Goal: Task Accomplishment & Management: Complete application form

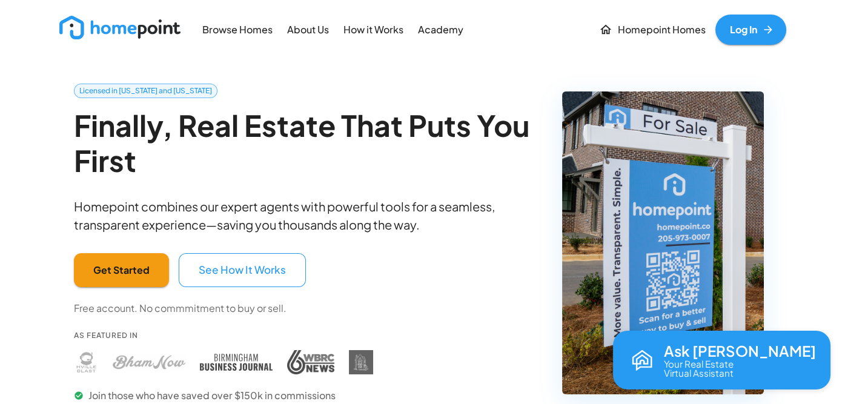
click at [752, 28] on link "Log In" at bounding box center [750, 30] width 71 height 30
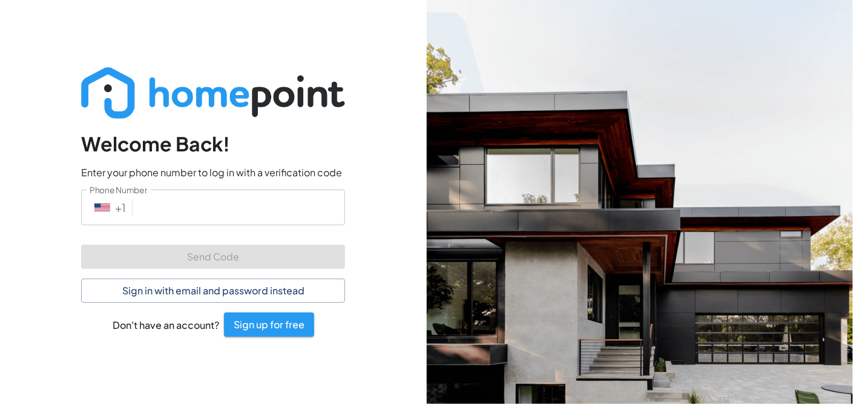
click at [185, 211] on input "Phone Number" at bounding box center [241, 208] width 208 height 36
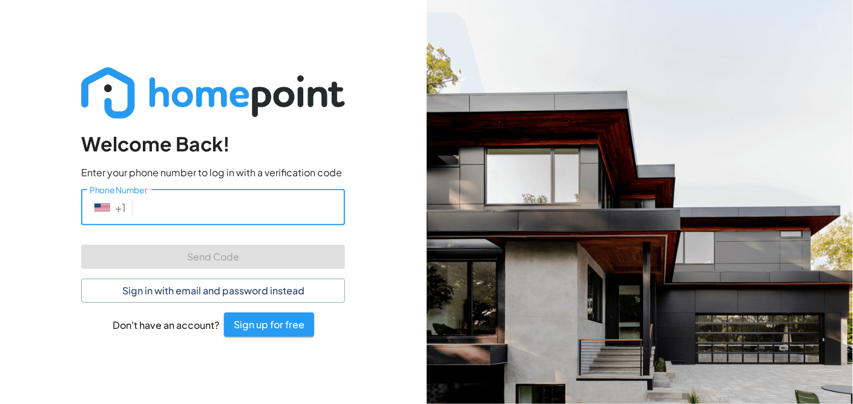
type input "[PHONE_NUMBER]"
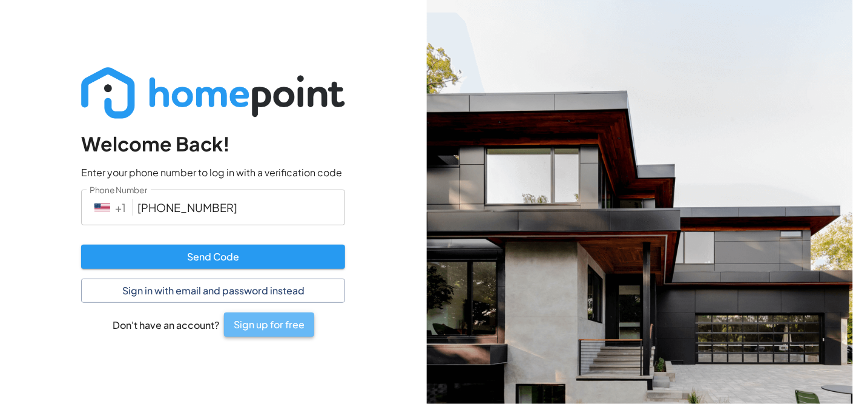
click at [273, 329] on button "Sign up for free" at bounding box center [269, 324] width 90 height 24
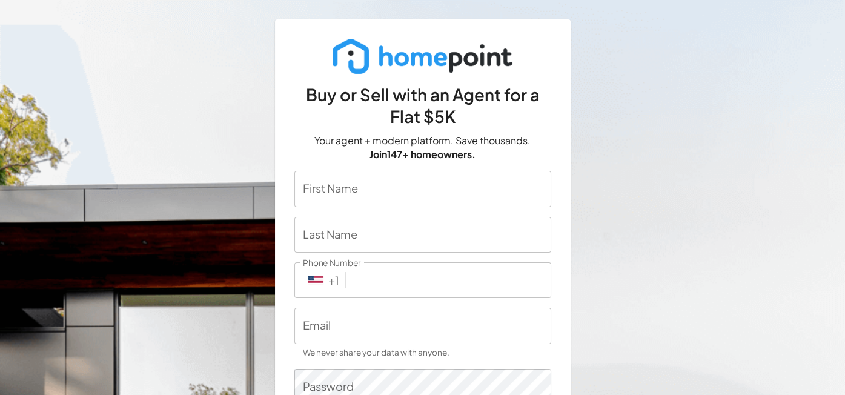
type input "[EMAIL_ADDRESS][DOMAIN_NAME]"
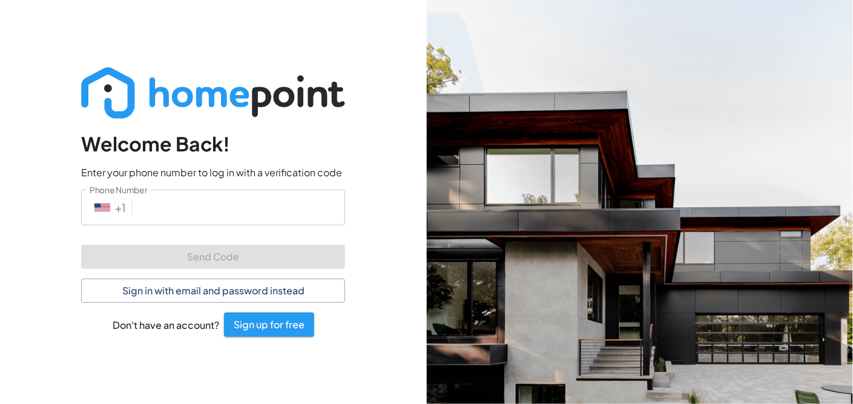
click at [185, 212] on input "Phone Number" at bounding box center [241, 208] width 208 height 36
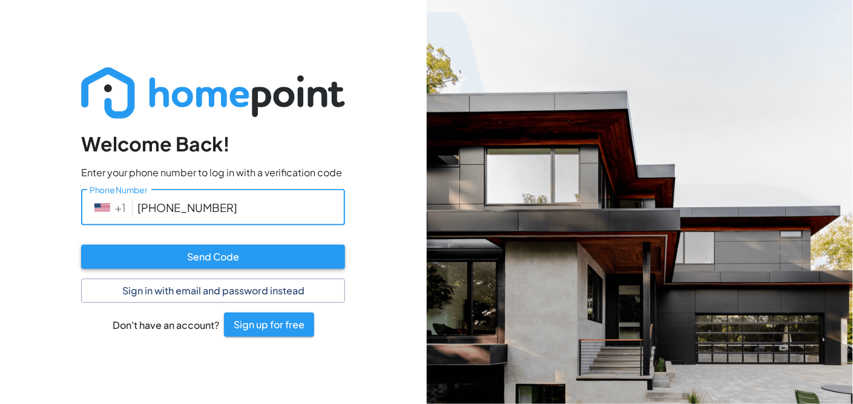
type input "[PHONE_NUMBER]"
click at [189, 253] on button "Send Code" at bounding box center [213, 257] width 264 height 24
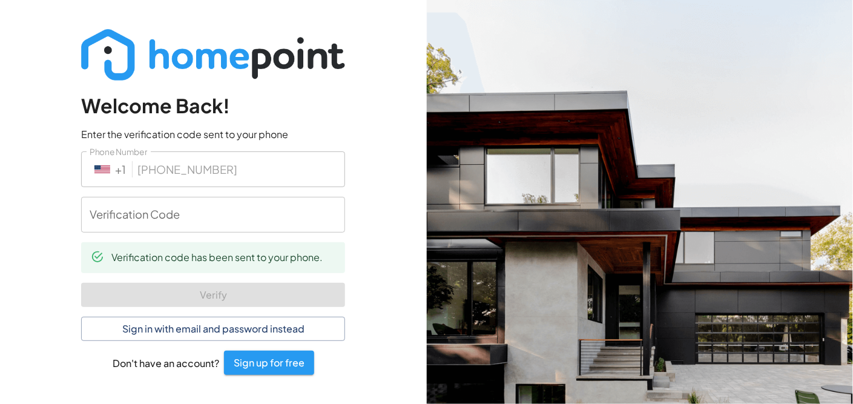
click at [191, 225] on input "Verification Code" at bounding box center [213, 215] width 264 height 36
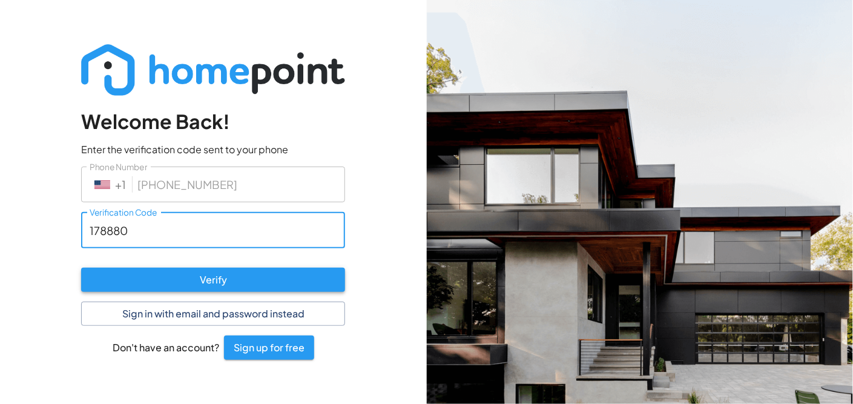
type input "178880"
click at [208, 275] on button "Verify" at bounding box center [213, 280] width 264 height 24
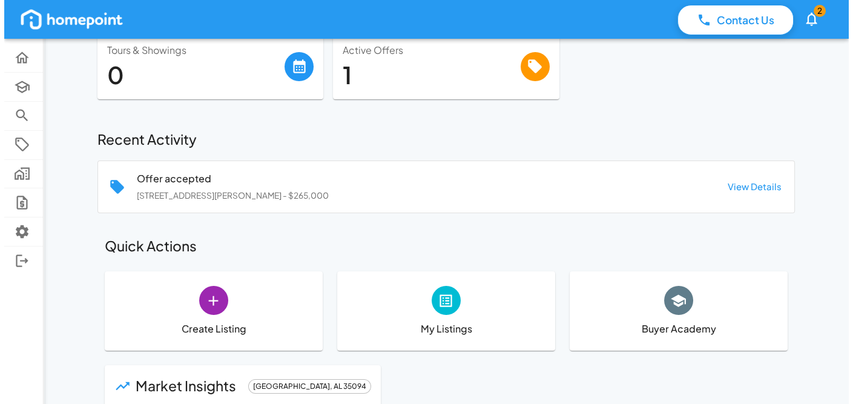
scroll to position [121, 0]
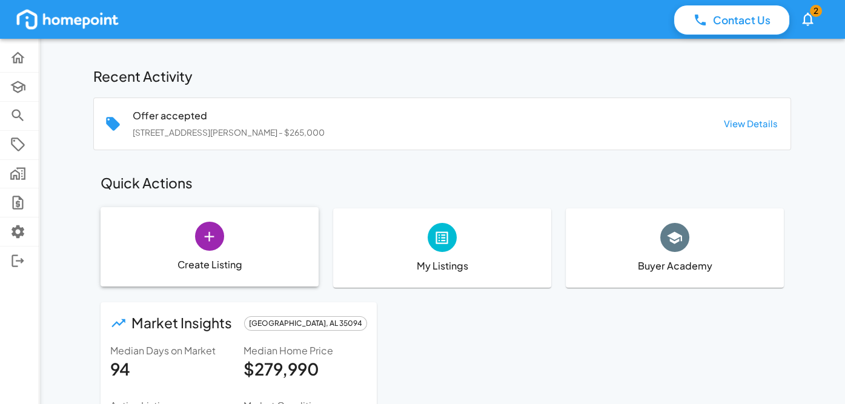
click at [257, 259] on div "Create Listing" at bounding box center [210, 246] width 218 height 79
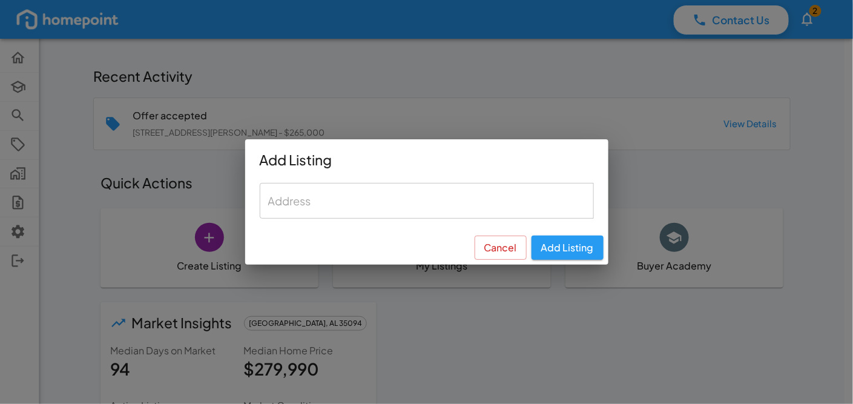
click at [340, 207] on input "text" at bounding box center [426, 200] width 323 height 25
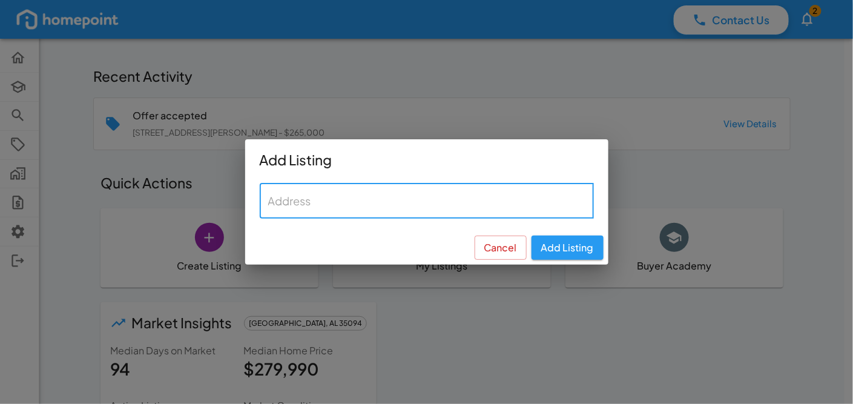
click at [449, 207] on input "text" at bounding box center [426, 200] width 323 height 25
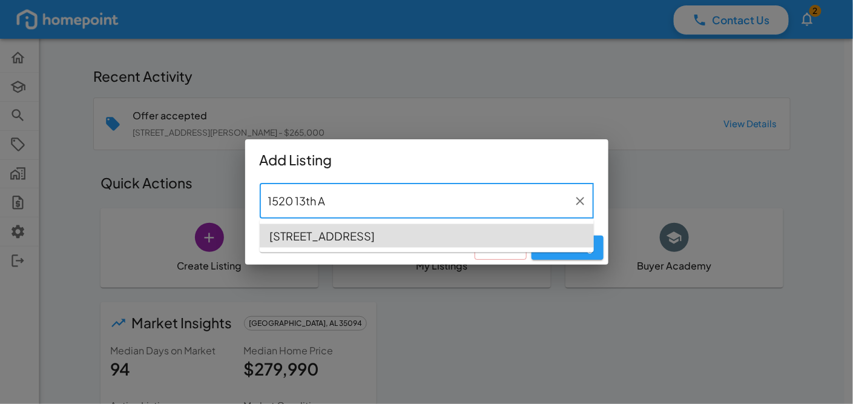
click at [375, 232] on span "[STREET_ADDRESS]" at bounding box center [321, 236] width 105 height 16
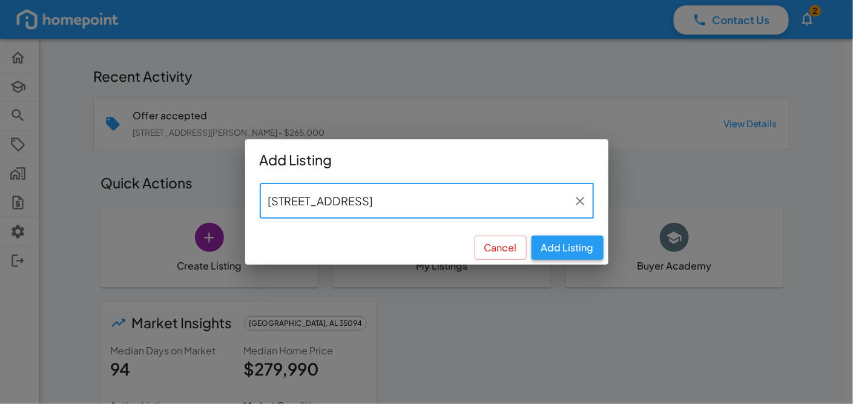
type input "[STREET_ADDRESS]"
click at [553, 242] on button "Add Listing" at bounding box center [568, 248] width 72 height 24
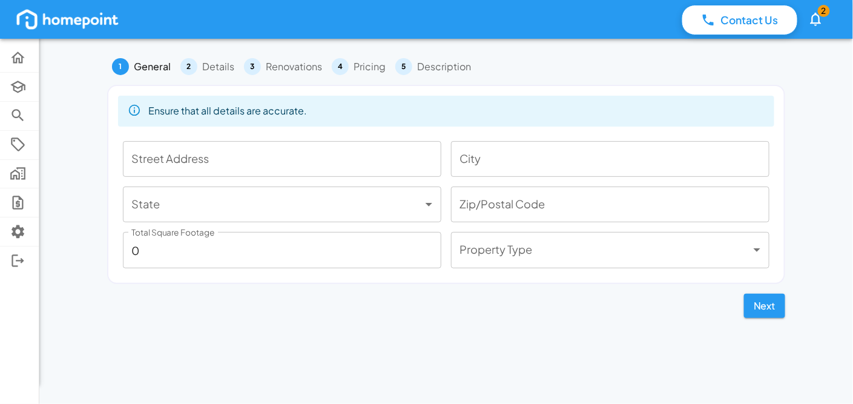
type input "[STREET_ADDRESS]"
type input "[GEOGRAPHIC_DATA]"
type input "**"
type input "35205"
type input "1774"
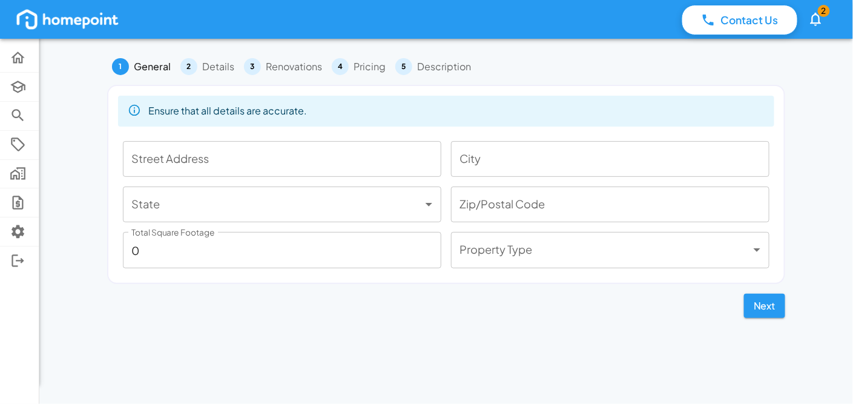
type input "***"
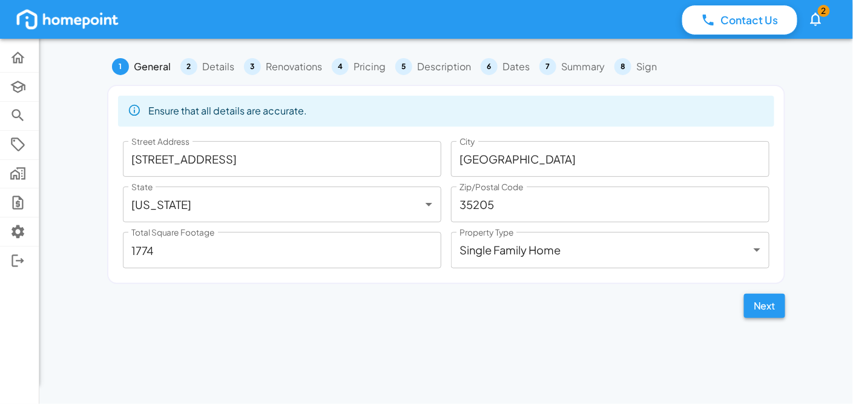
click at [768, 306] on button "Next" at bounding box center [764, 306] width 41 height 24
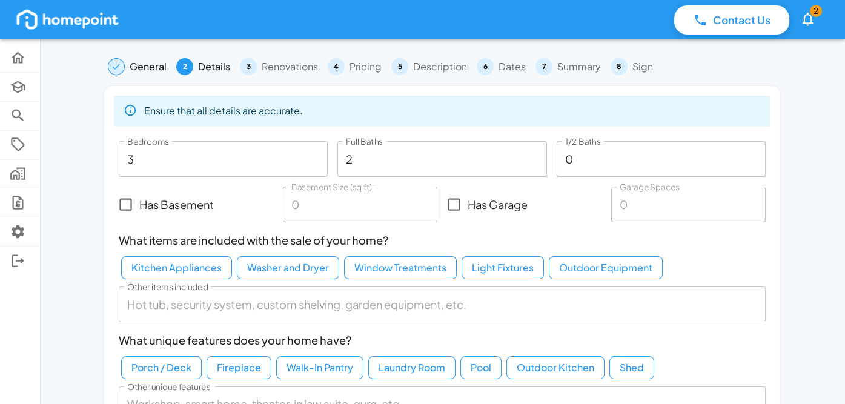
click at [473, 152] on input "2" at bounding box center [441, 159] width 209 height 36
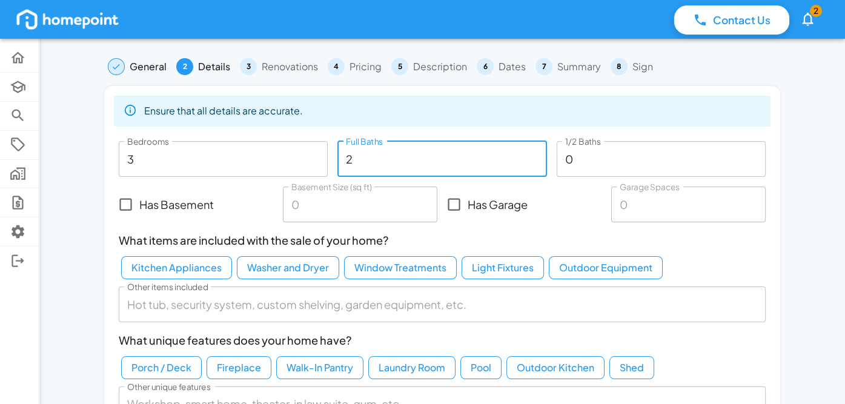
click at [587, 165] on input "0" at bounding box center [661, 159] width 209 height 36
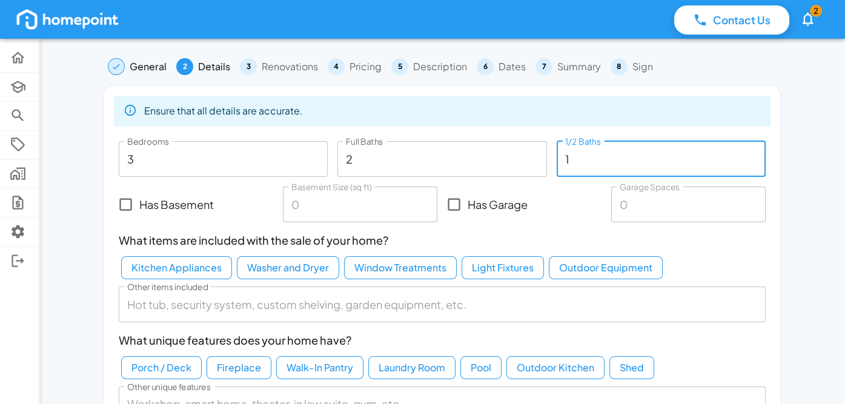
click at [755, 154] on input "1" at bounding box center [661, 159] width 209 height 36
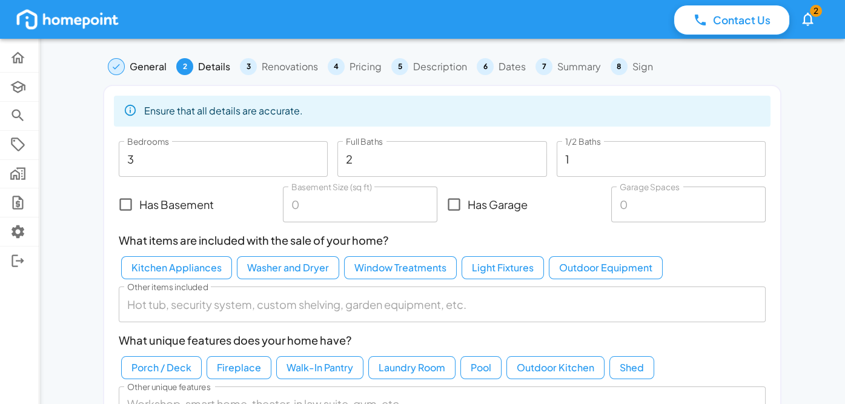
click at [580, 196] on div "Has Garage" at bounding box center [524, 204] width 164 height 45
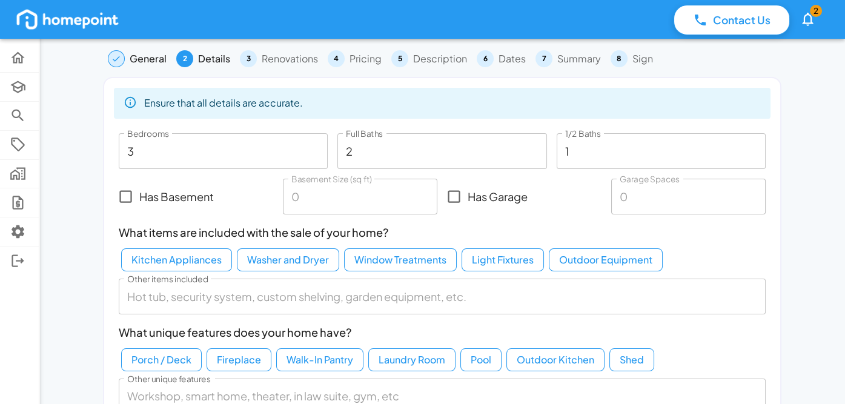
scroll to position [60, 0]
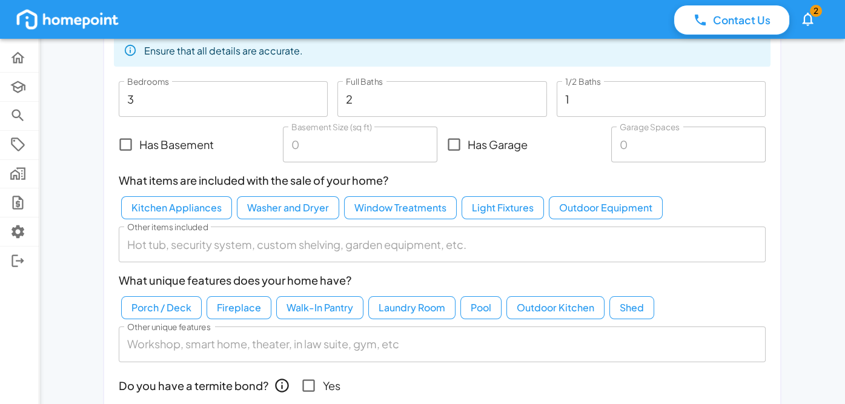
click at [195, 214] on button "Kitchen Appliances" at bounding box center [176, 207] width 111 height 23
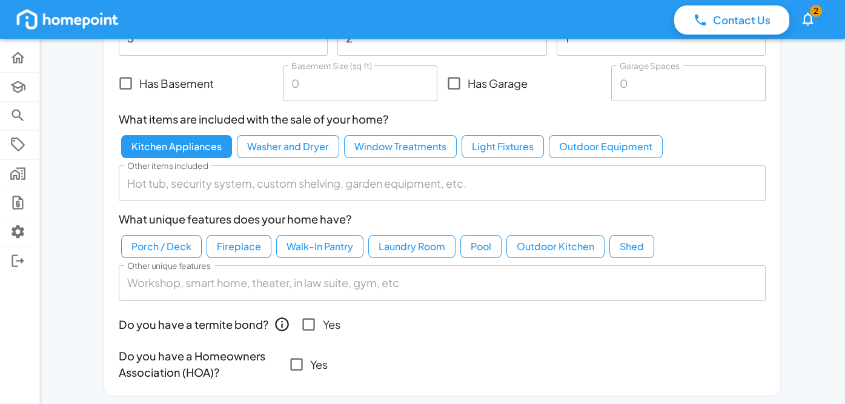
click at [499, 148] on button "Light Fixtures" at bounding box center [502, 146] width 82 height 23
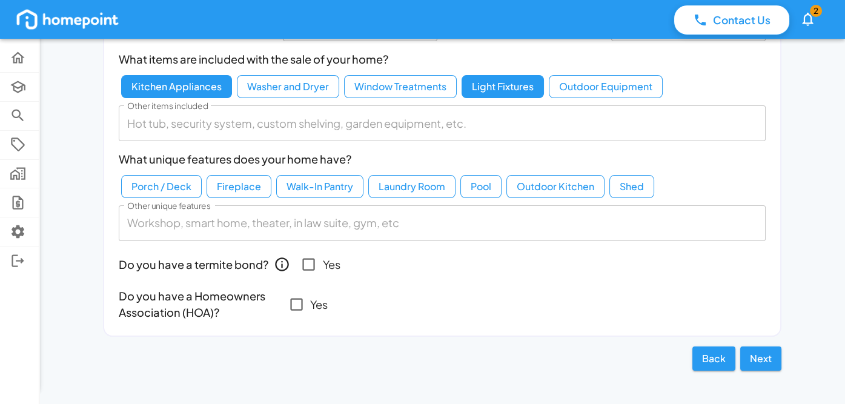
click at [386, 190] on button "Laundry Room" at bounding box center [411, 186] width 87 height 23
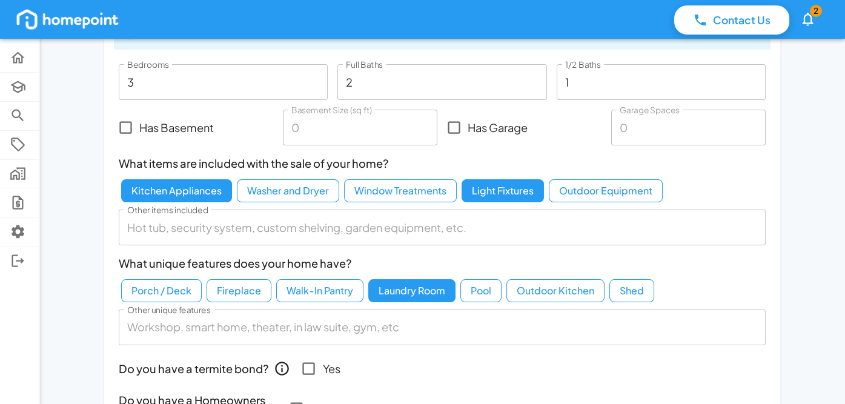
scroll to position [0, 0]
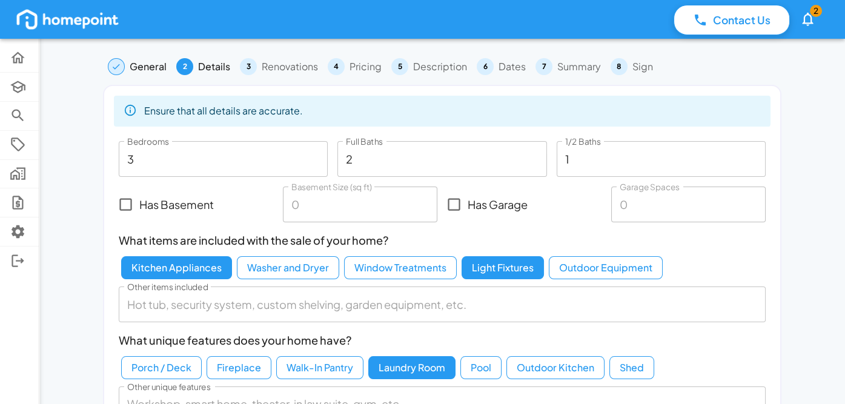
click at [603, 159] on input "1" at bounding box center [661, 159] width 209 height 36
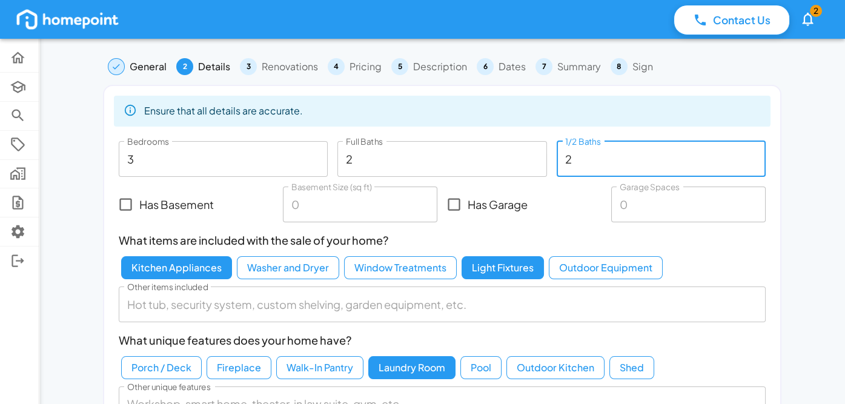
click at [753, 154] on input "2" at bounding box center [661, 159] width 209 height 36
click at [752, 164] on input "1" at bounding box center [661, 159] width 209 height 36
type input "0"
click at [752, 164] on input "0" at bounding box center [661, 159] width 209 height 36
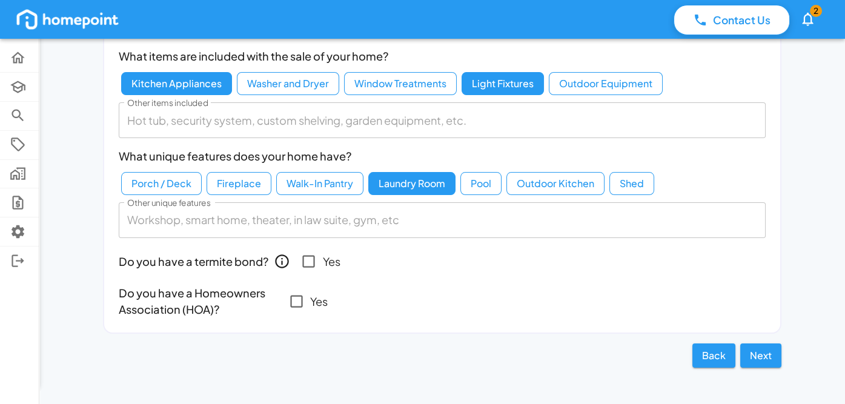
scroll to position [185, 0]
click at [748, 354] on button "Next" at bounding box center [760, 355] width 41 height 24
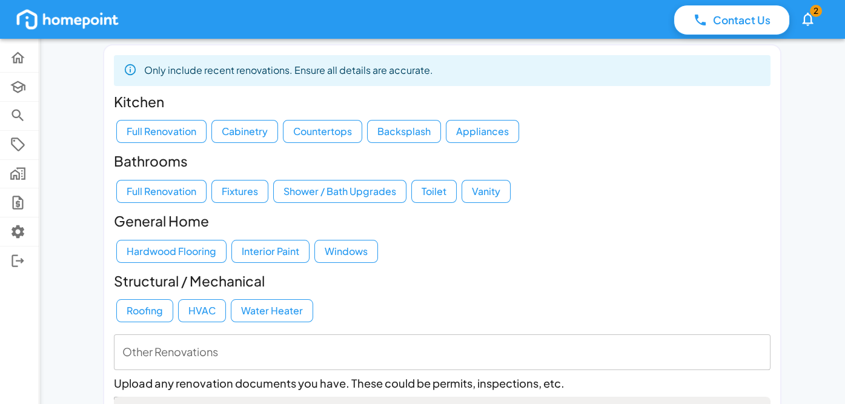
scroll to position [60, 0]
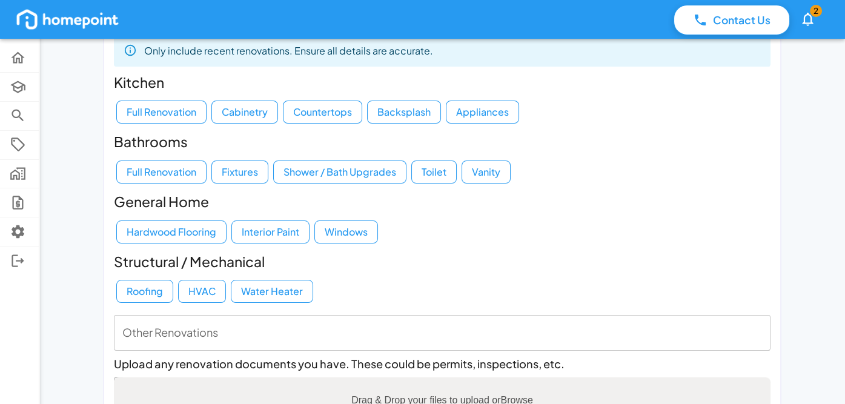
click at [162, 230] on button "Hardwood Flooring" at bounding box center [171, 231] width 110 height 23
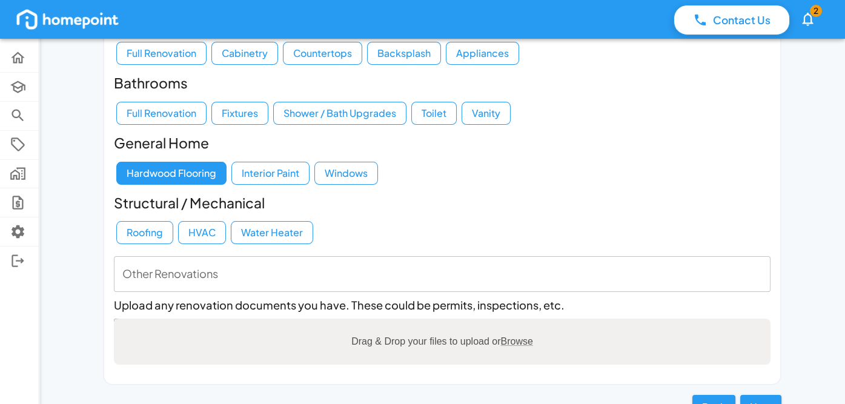
scroll to position [121, 0]
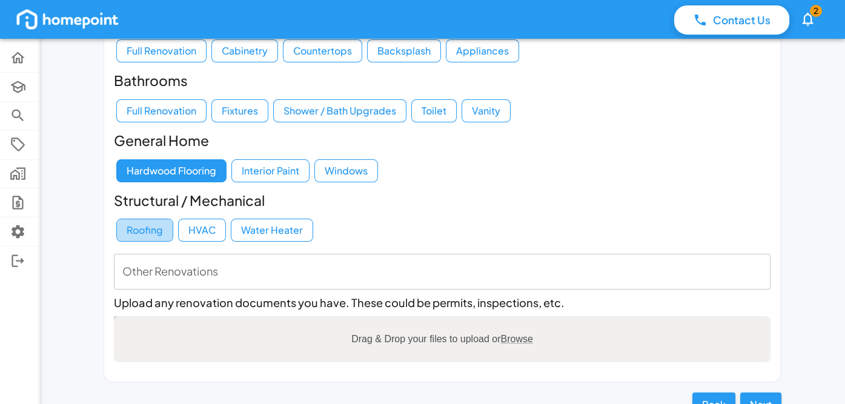
click at [161, 230] on button "Roofing" at bounding box center [144, 230] width 57 height 23
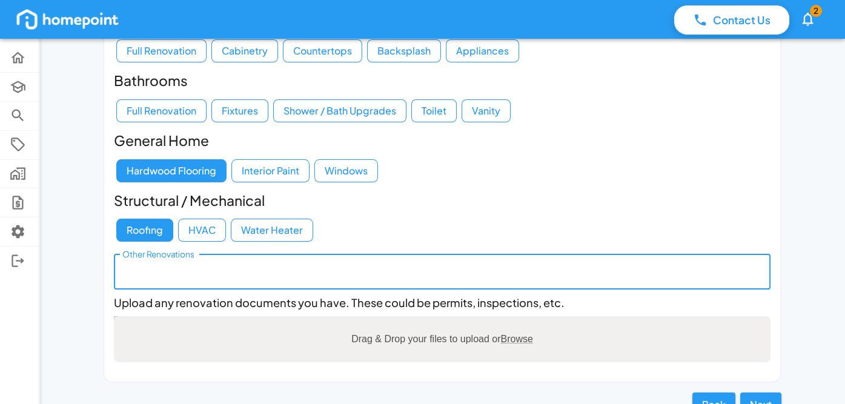
click at [191, 265] on textarea "Other Renovations" at bounding box center [442, 272] width 640 height 16
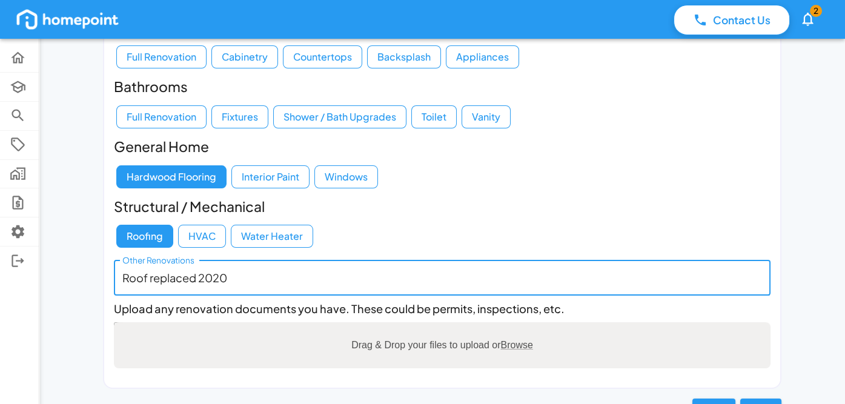
scroll to position [170, 0]
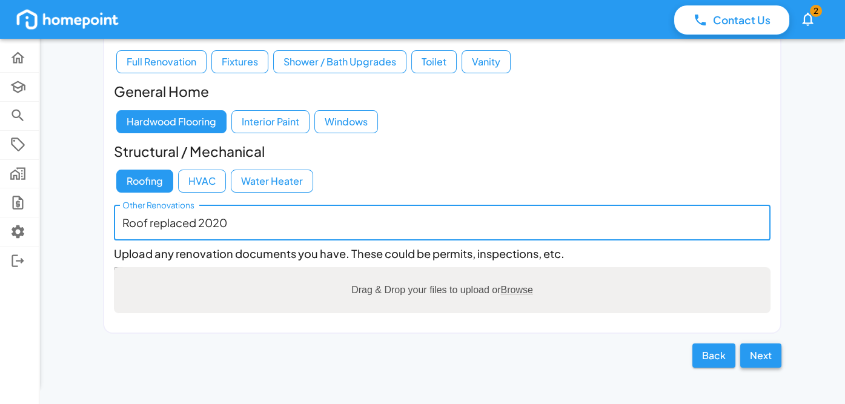
type textarea "Roof replaced 2020"
click at [761, 352] on button "Next" at bounding box center [760, 355] width 41 height 24
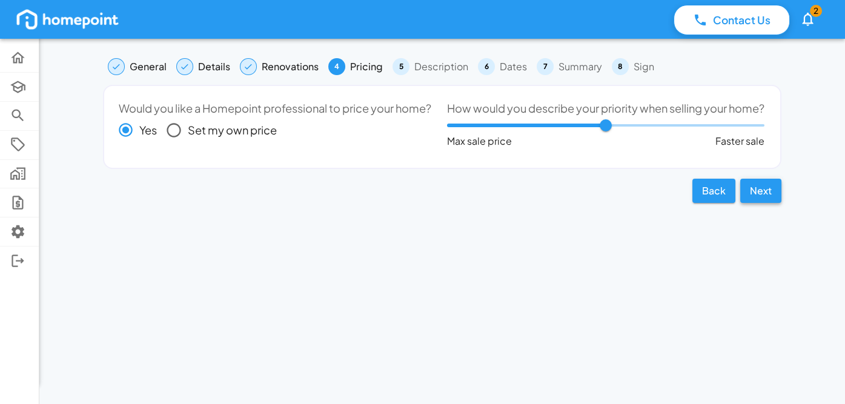
scroll to position [0, 0]
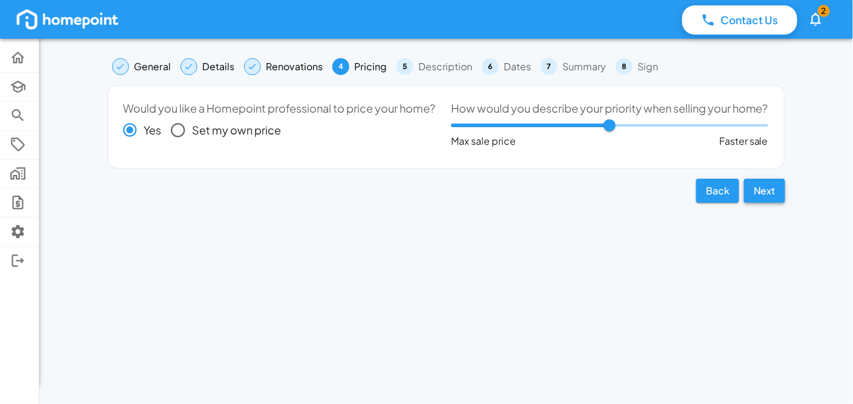
click at [748, 203] on button "Next" at bounding box center [764, 191] width 41 height 24
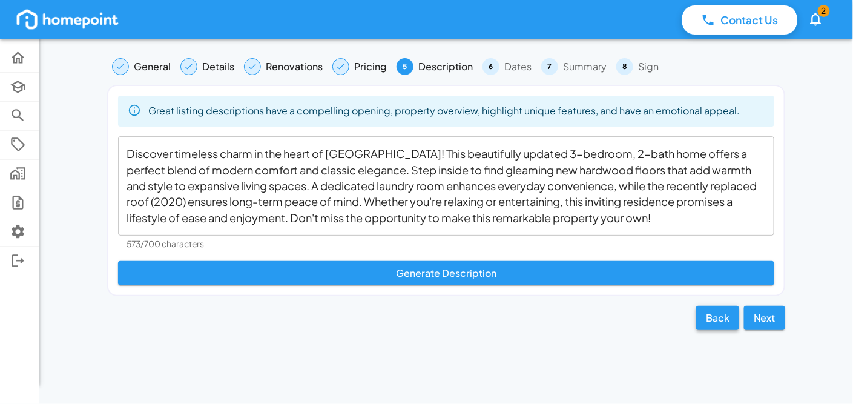
click at [713, 316] on button "Back" at bounding box center [717, 318] width 43 height 24
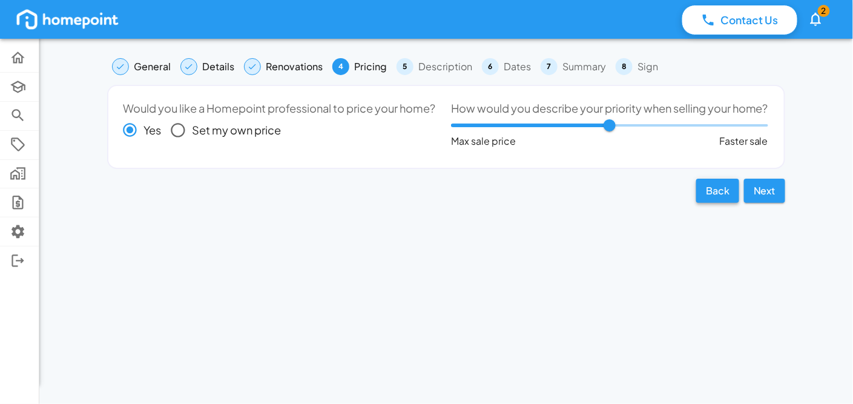
click at [718, 203] on button "Back" at bounding box center [717, 191] width 43 height 24
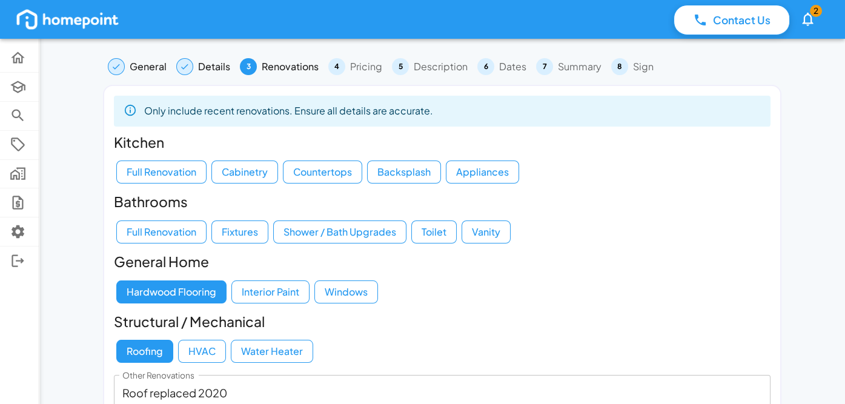
click at [205, 294] on button "Hardwood Flooring" at bounding box center [171, 291] width 110 height 23
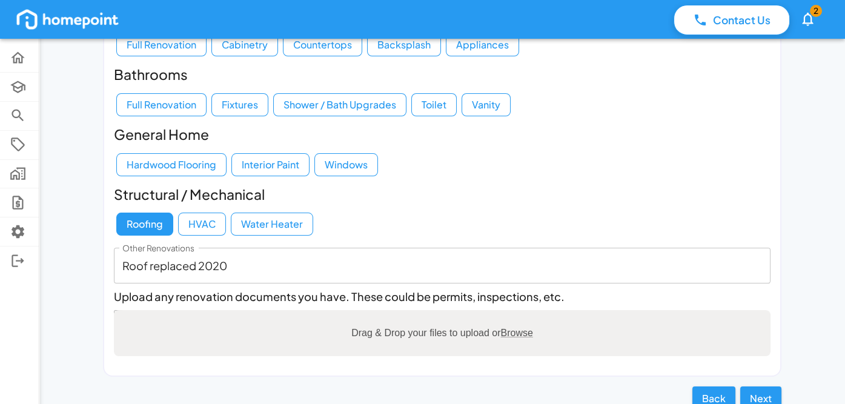
scroll to position [170, 0]
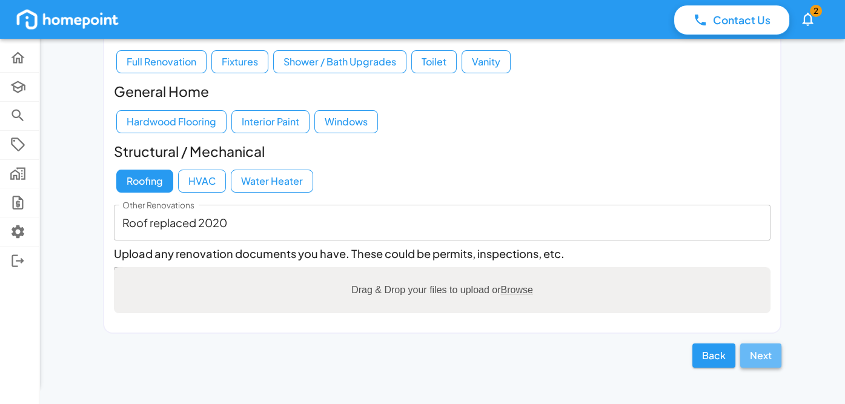
click at [768, 353] on button "Next" at bounding box center [760, 355] width 41 height 24
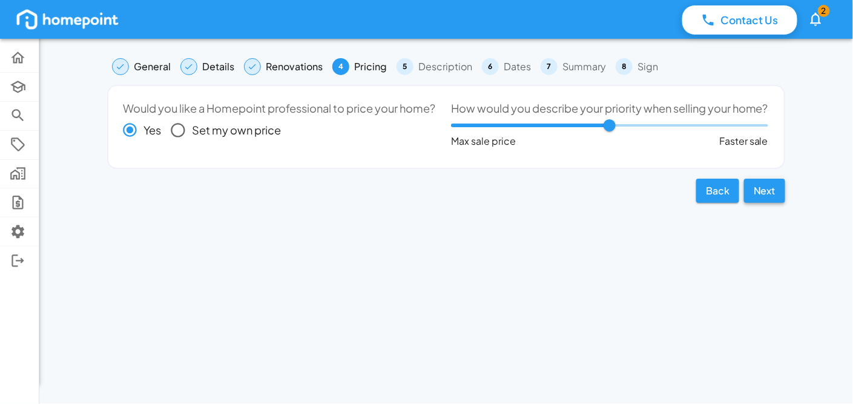
click at [762, 203] on button "Next" at bounding box center [764, 191] width 41 height 24
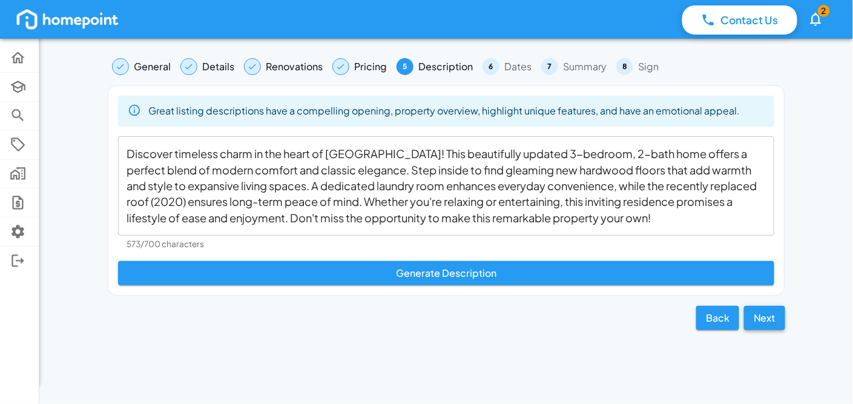
click at [770, 320] on button "Next" at bounding box center [764, 318] width 41 height 24
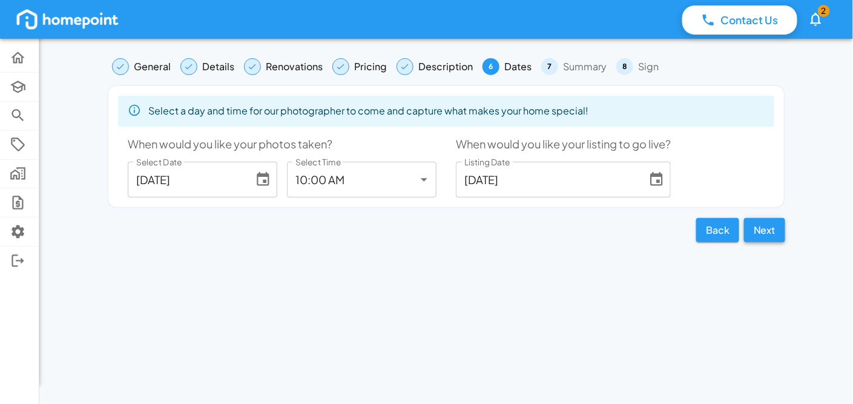
click at [776, 231] on button "Next" at bounding box center [764, 230] width 41 height 24
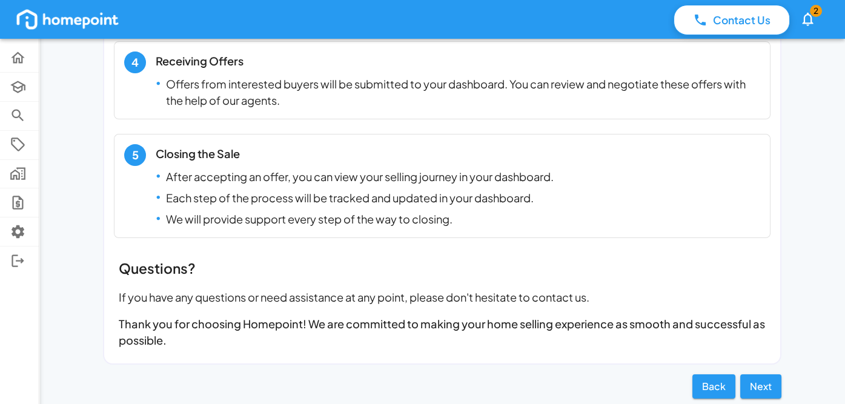
scroll to position [610, 0]
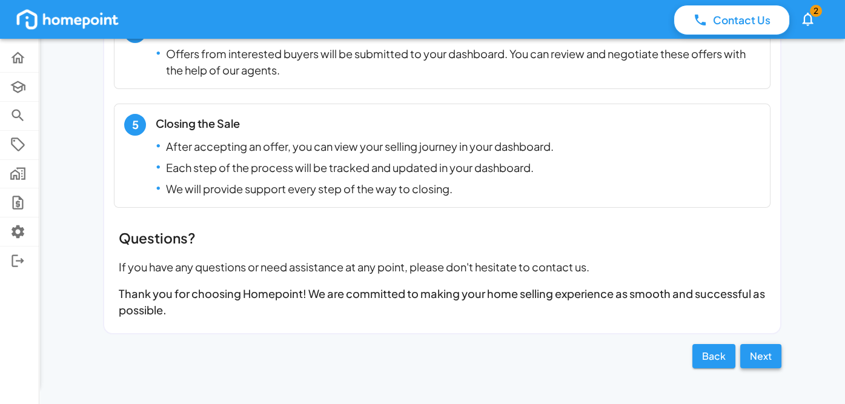
click at [773, 355] on button "Next" at bounding box center [760, 356] width 41 height 24
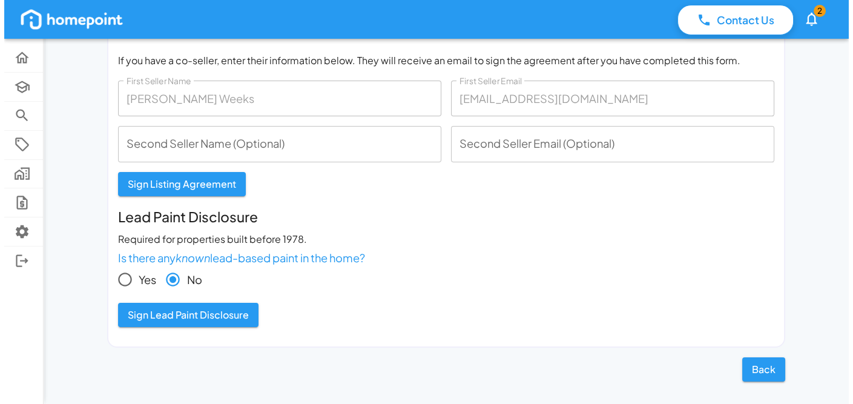
scroll to position [90, 0]
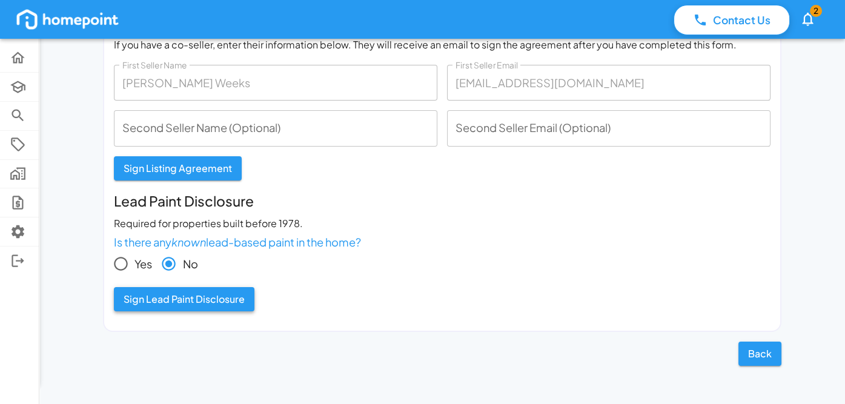
click at [213, 303] on button "Sign Lead Paint Disclosure" at bounding box center [184, 299] width 140 height 24
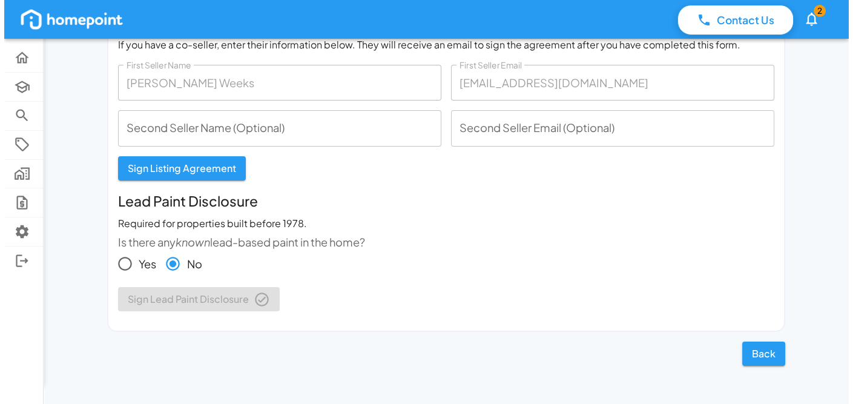
scroll to position [0, 0]
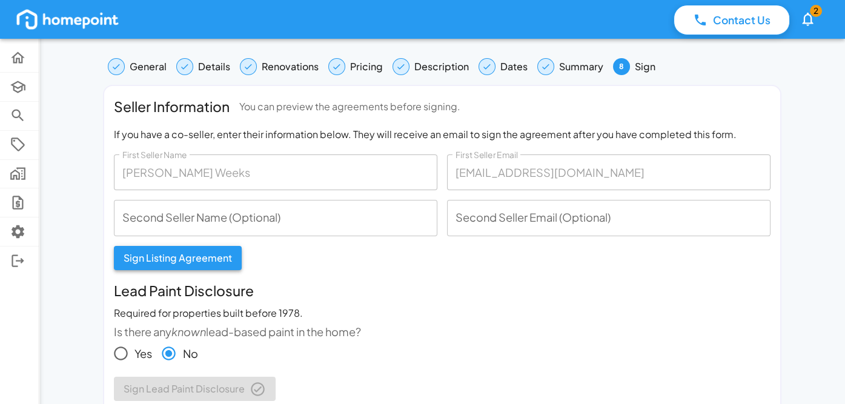
click at [233, 262] on button "Sign Listing Agreement" at bounding box center [178, 258] width 128 height 24
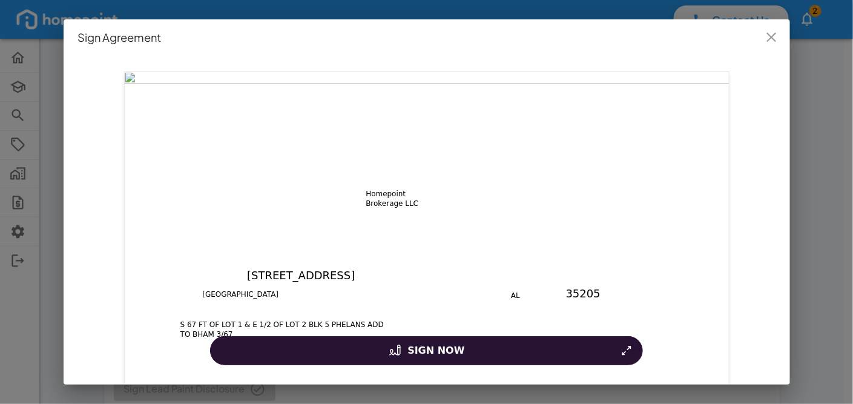
click at [407, 354] on button "Sign Now" at bounding box center [426, 350] width 432 height 29
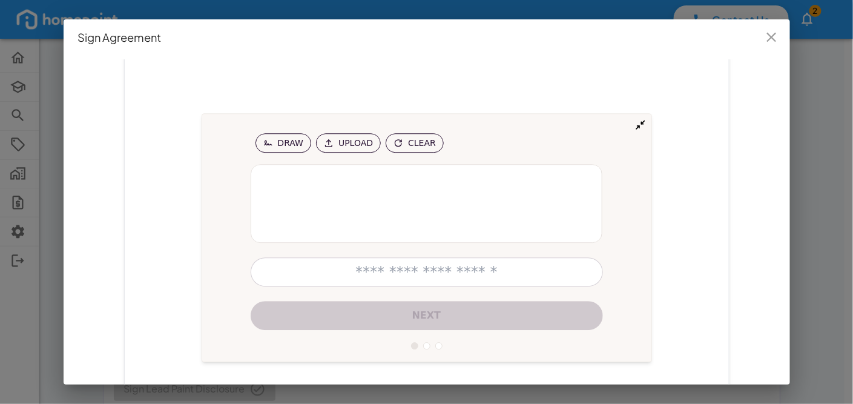
scroll to position [1045, 0]
click at [346, 279] on input "text" at bounding box center [427, 272] width 352 height 29
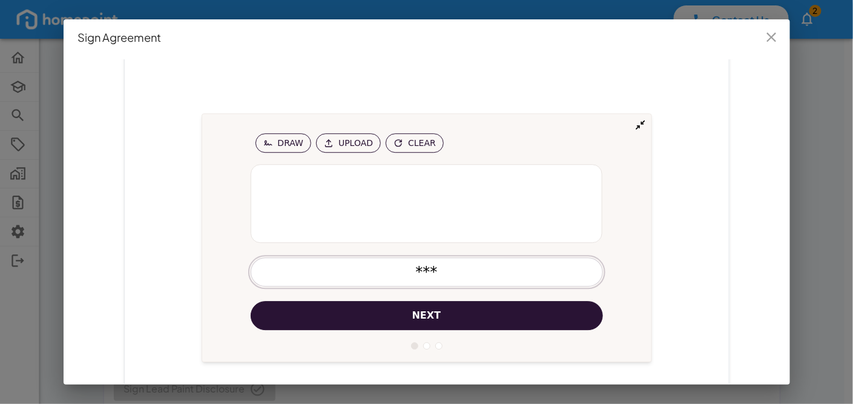
type input "***"
click at [469, 322] on button "next" at bounding box center [427, 316] width 352 height 29
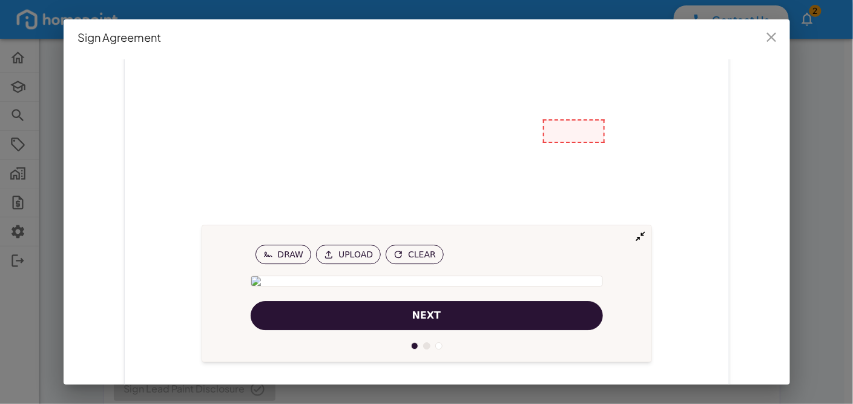
click at [467, 313] on button "next" at bounding box center [427, 316] width 352 height 29
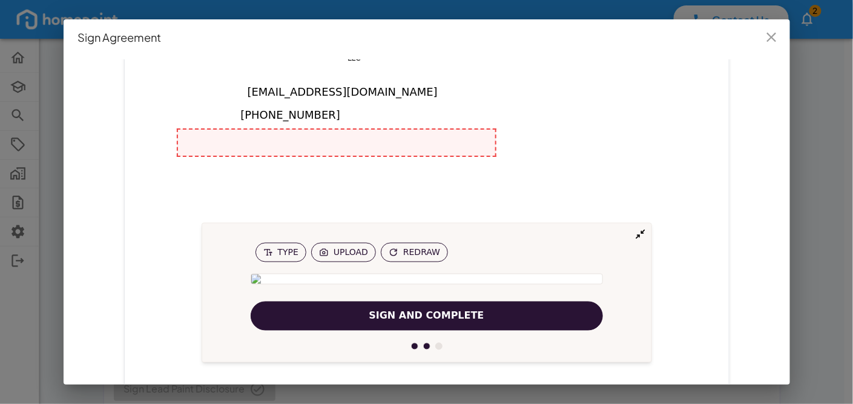
scroll to position [3640, 0]
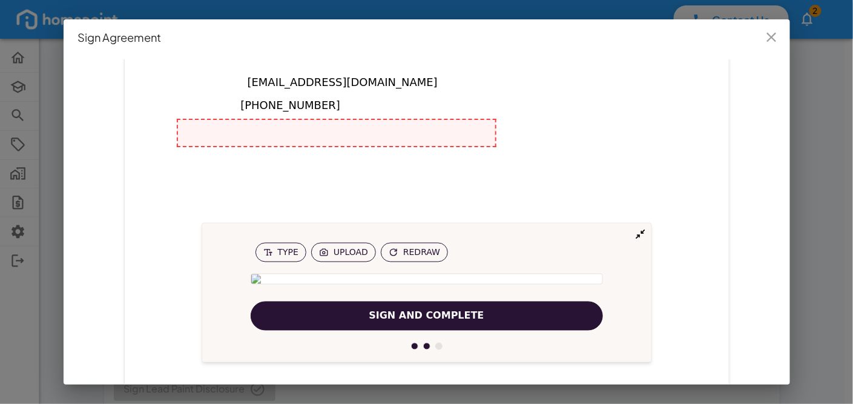
click at [467, 313] on span "Sign and Complete" at bounding box center [426, 316] width 115 height 15
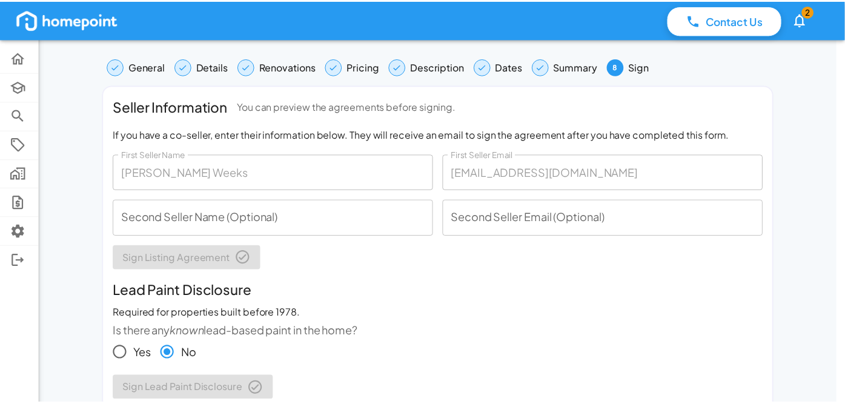
scroll to position [0, 0]
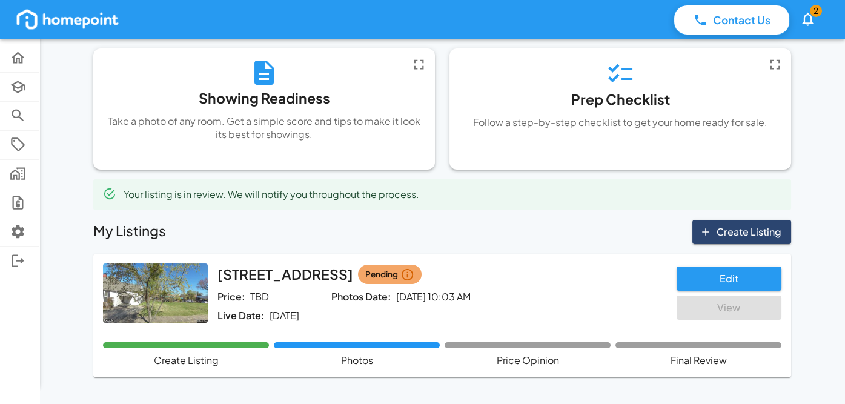
scroll to position [2, 0]
